Goal: Information Seeking & Learning: Learn about a topic

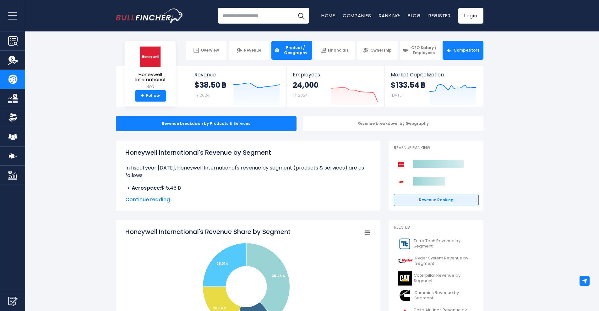
click at [465, 55] on link "Competitors" at bounding box center [463, 50] width 41 height 19
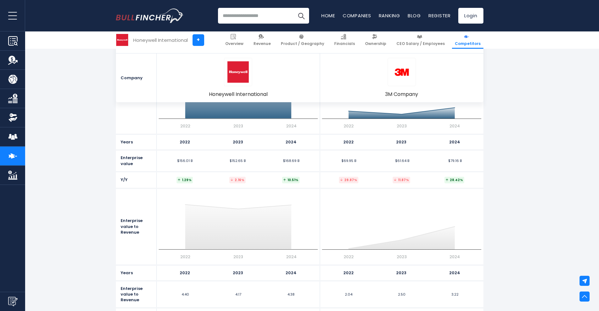
scroll to position [3080, 0]
